Goal: Information Seeking & Learning: Compare options

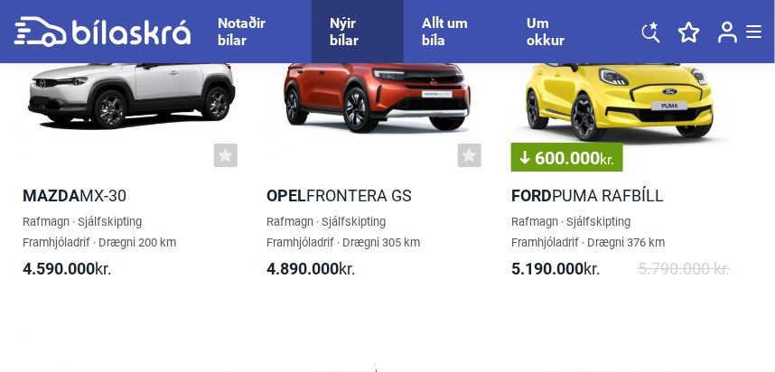
scroll to position [1260, 0]
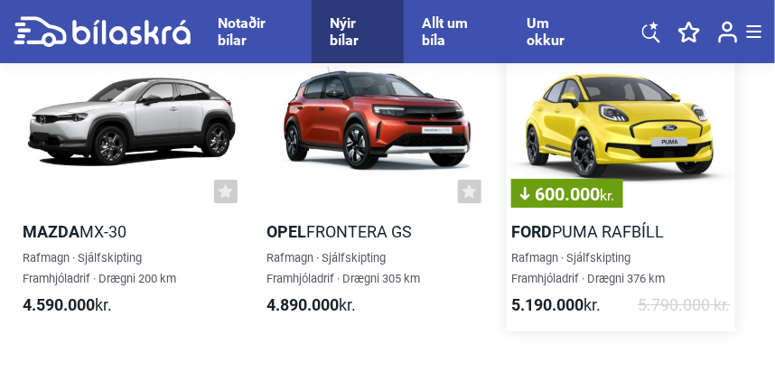
click at [525, 228] on b "Ford" at bounding box center [531, 231] width 41 height 19
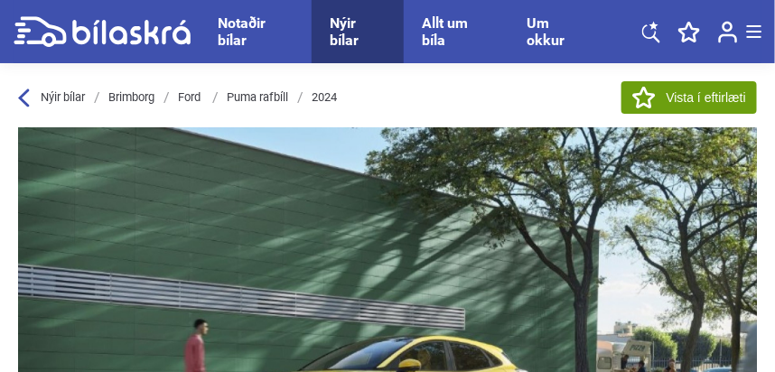
scroll to position [35, 0]
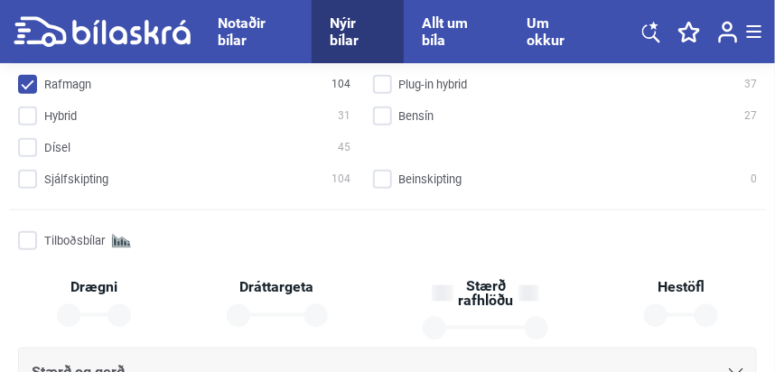
checkbox input "true"
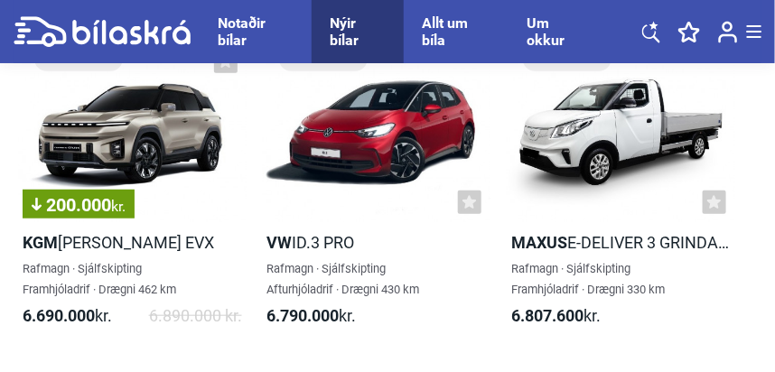
scroll to position [3278, 0]
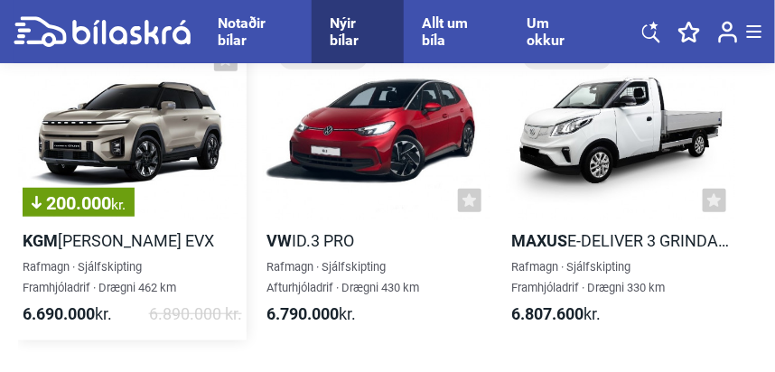
click at [80, 237] on h2 "KGM [PERSON_NAME] EVX" at bounding box center [132, 240] width 228 height 21
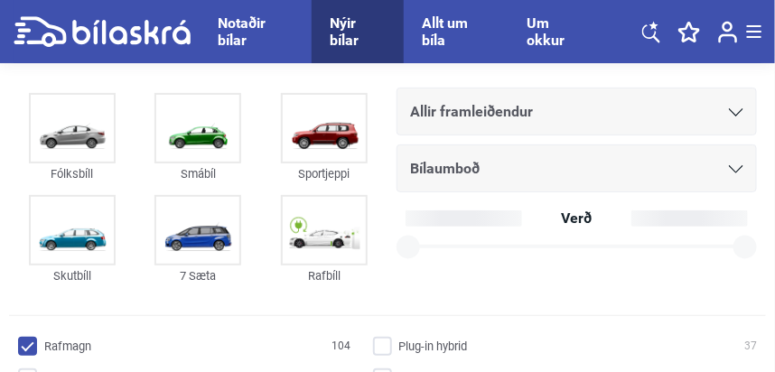
checkbox input "true"
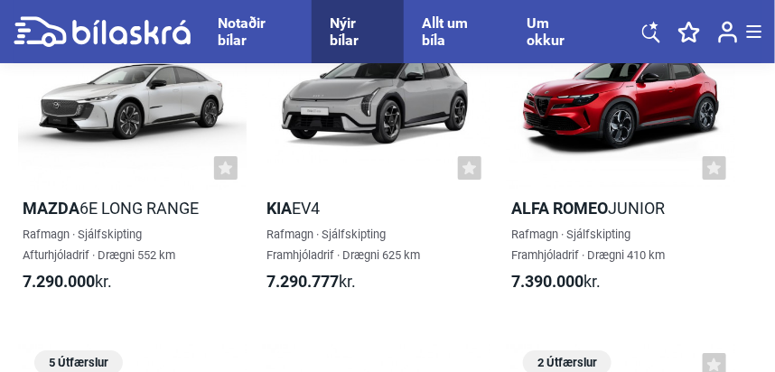
scroll to position [4287, 0]
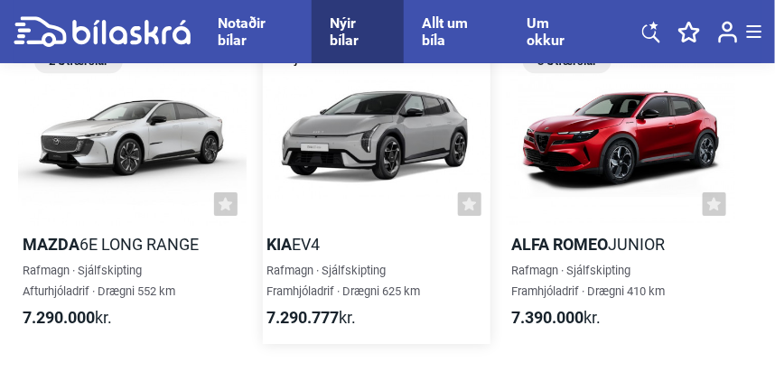
click at [285, 246] on b "Kia" at bounding box center [279, 244] width 25 height 19
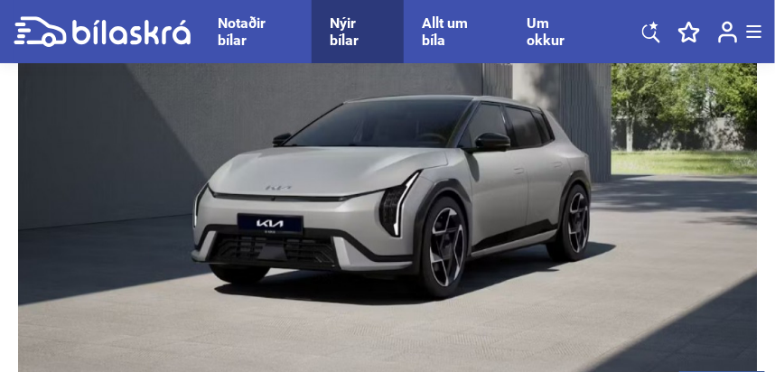
scroll to position [216, 0]
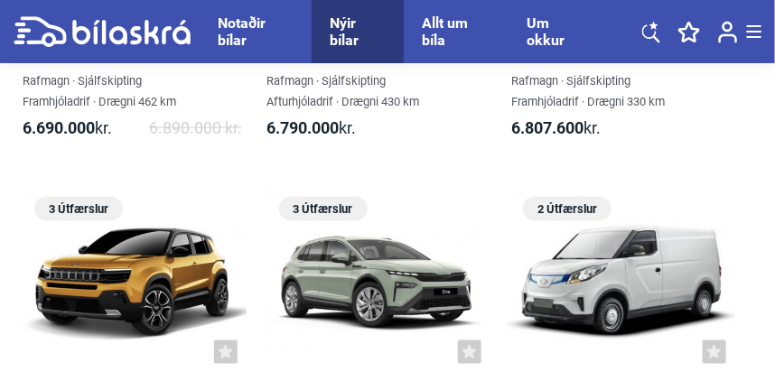
checkbox input "true"
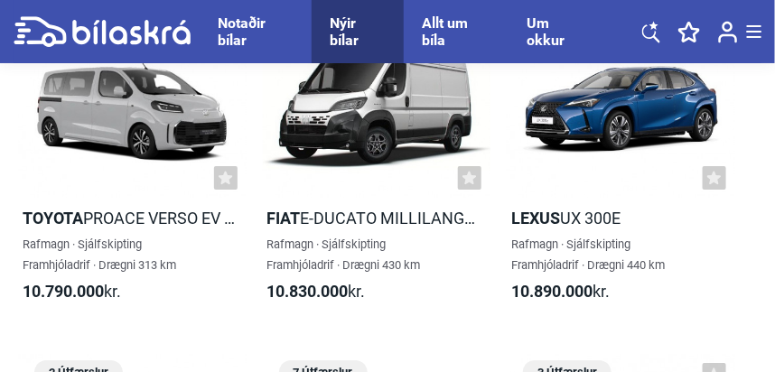
scroll to position [9043, 0]
